Goal: Information Seeking & Learning: Learn about a topic

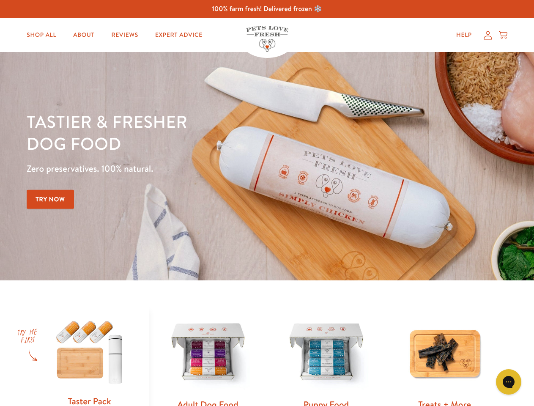
click at [267, 203] on div "Tastier & fresher dog food Zero preservatives. 100% natural. Try Now" at bounding box center [187, 166] width 320 height 112
click at [508, 381] on icon "Gorgias live chat" at bounding box center [508, 381] width 8 height 8
